Goal: Transaction & Acquisition: Purchase product/service

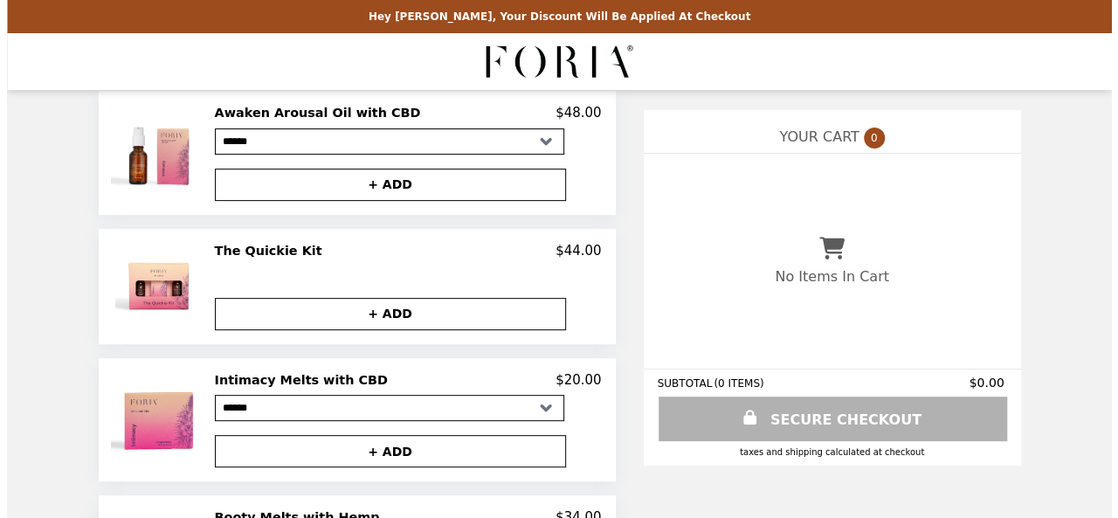
scroll to position [214, 0]
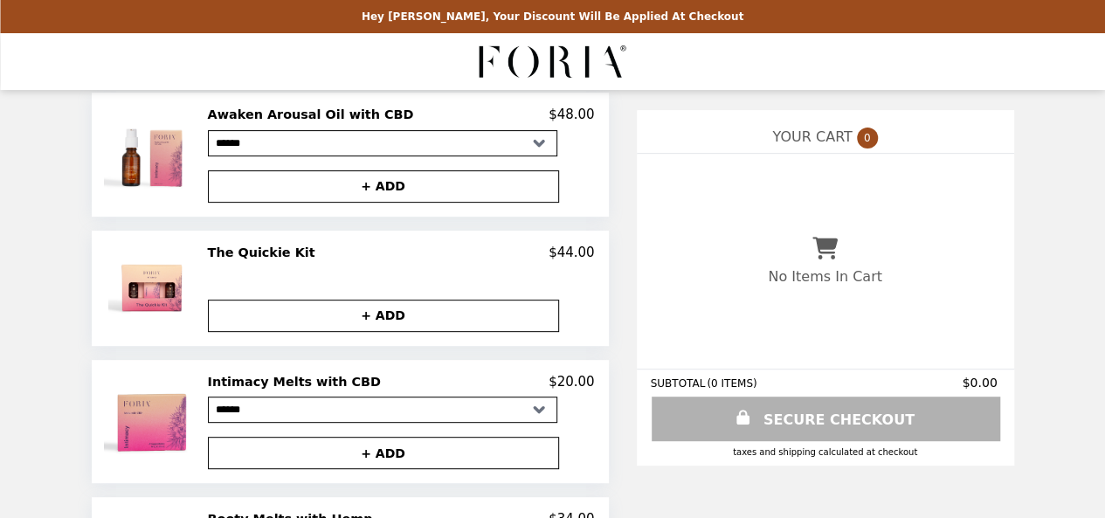
click at [267, 387] on h2 "Intimacy Melts with CBD" at bounding box center [298, 382] width 180 height 16
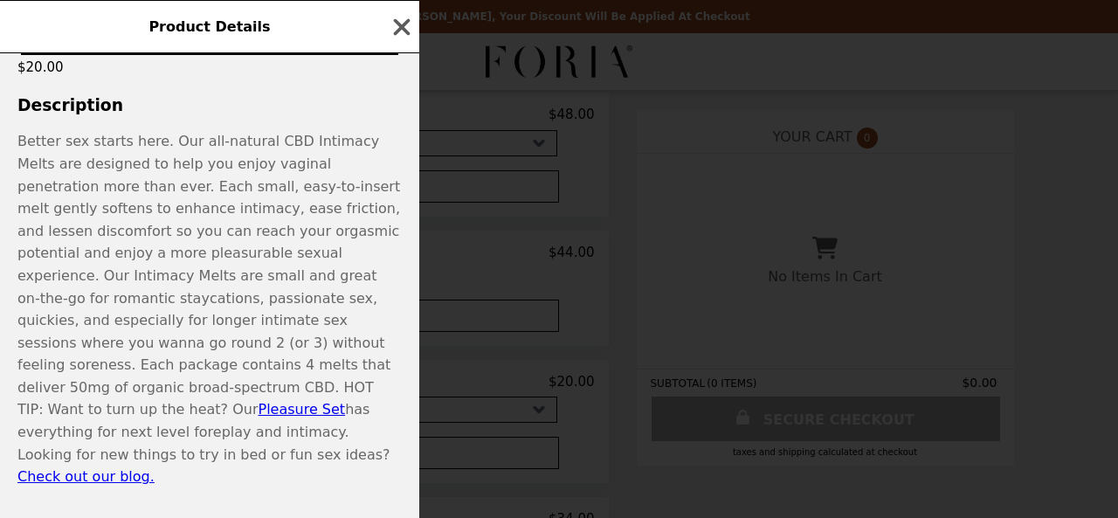
scroll to position [431, 0]
click at [258, 403] on link "Pleasure Set" at bounding box center [301, 408] width 87 height 17
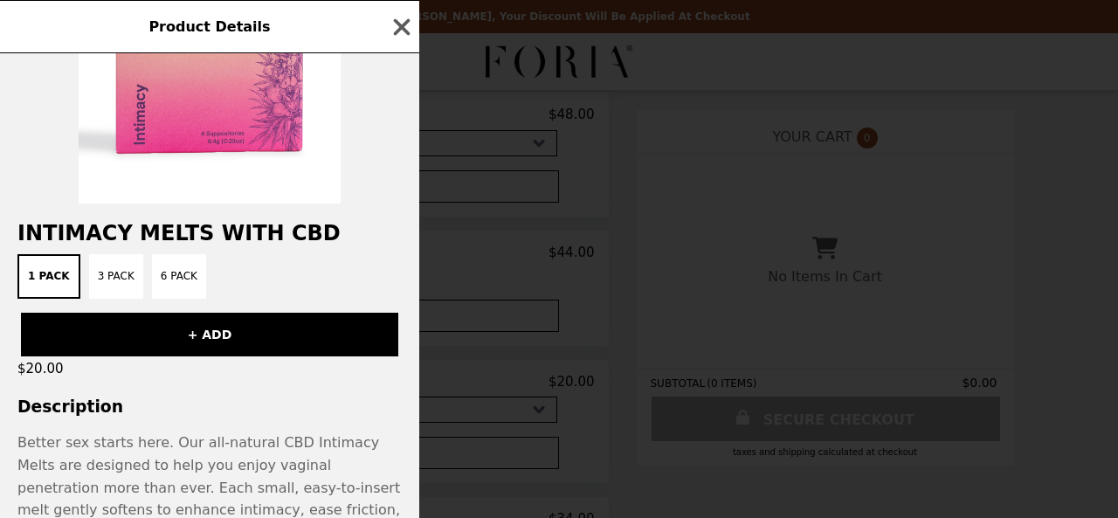
scroll to position [2, 0]
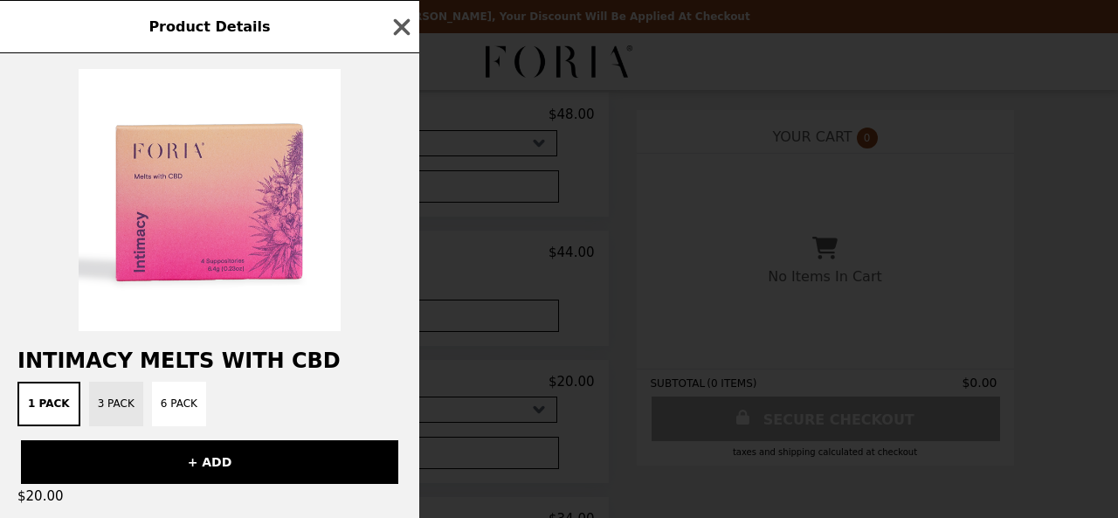
click at [100, 394] on button "3 Pack" at bounding box center [116, 404] width 54 height 45
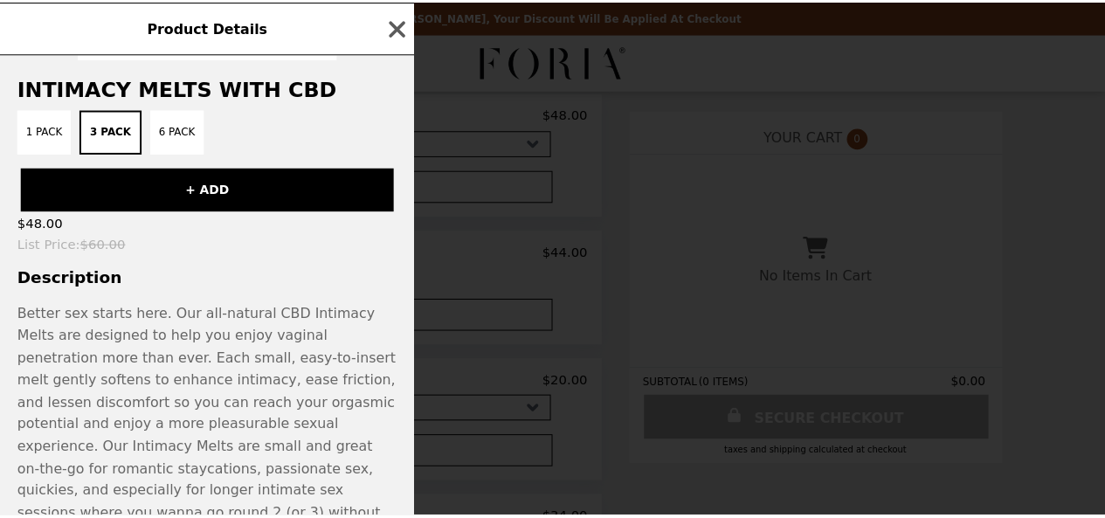
scroll to position [273, 0]
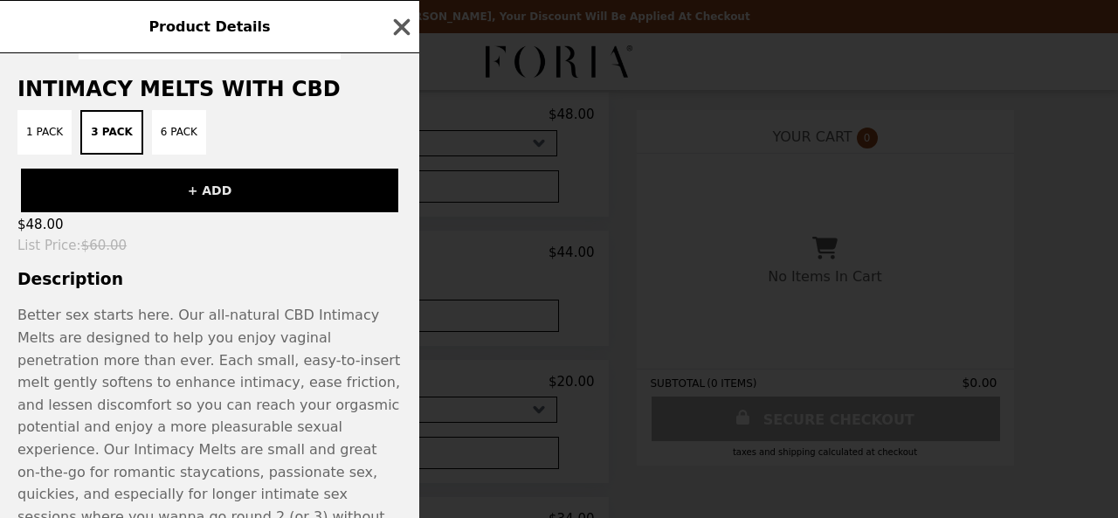
click at [208, 193] on button "+ ADD" at bounding box center [209, 191] width 377 height 44
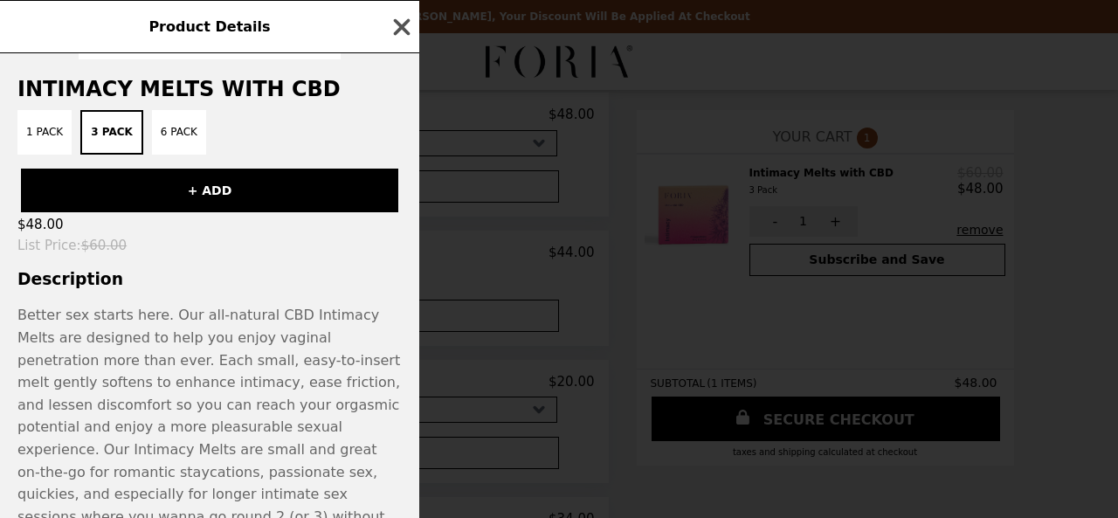
click at [399, 31] on icon "button" at bounding box center [402, 26] width 17 height 17
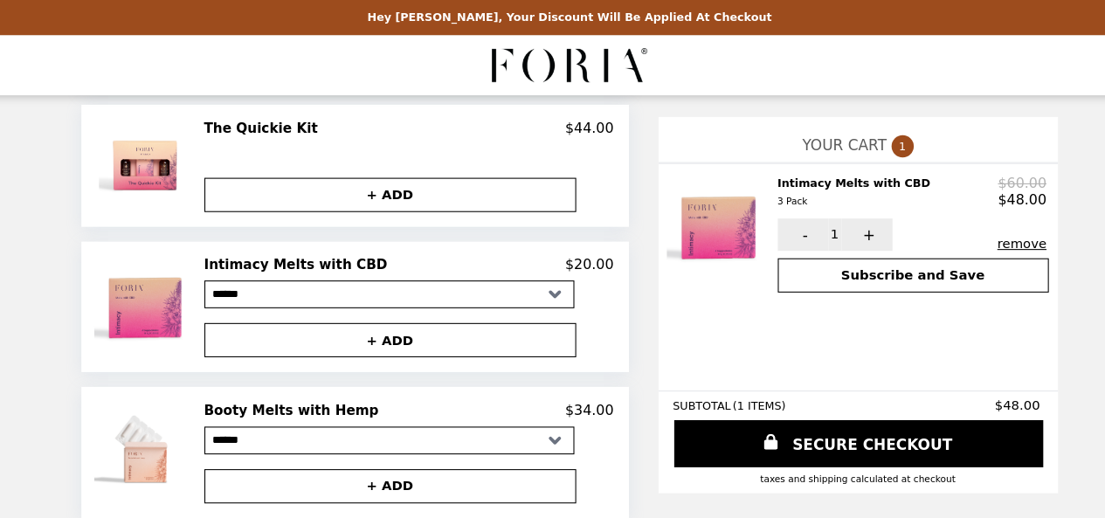
scroll to position [0, 0]
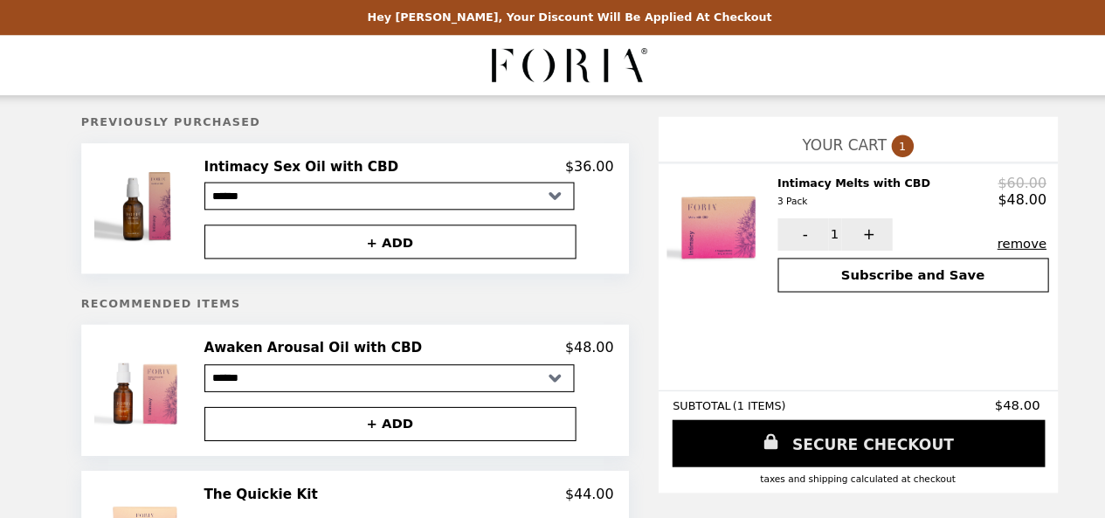
click at [786, 416] on link "SECURE CHECKOUT" at bounding box center [826, 418] width 352 height 45
